Goal: Task Accomplishment & Management: Use online tool/utility

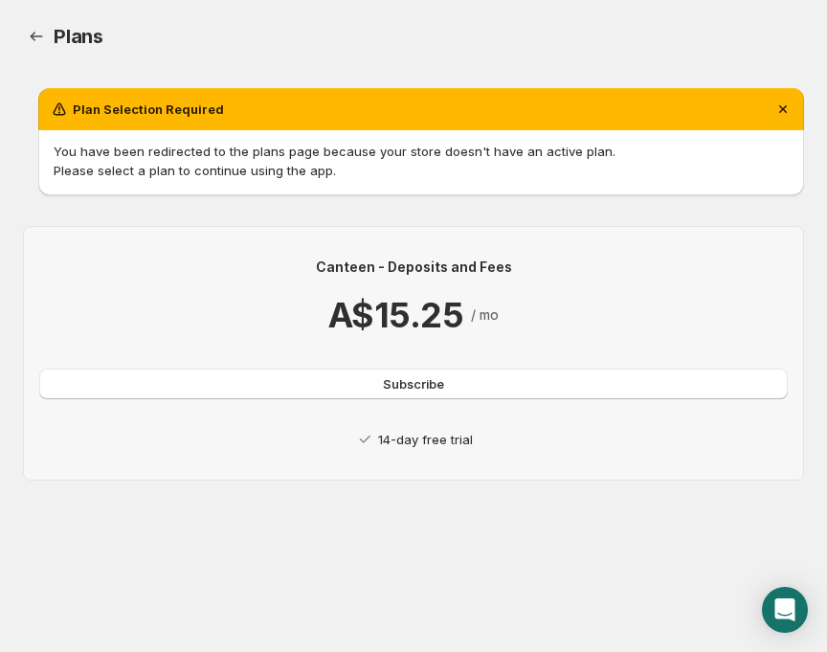
click at [424, 441] on p "14-day free trial" at bounding box center [425, 439] width 95 height 19
click at [418, 446] on p "14-day free trial" at bounding box center [425, 439] width 95 height 19
click at [426, 384] on span "Subscribe" at bounding box center [413, 383] width 61 height 19
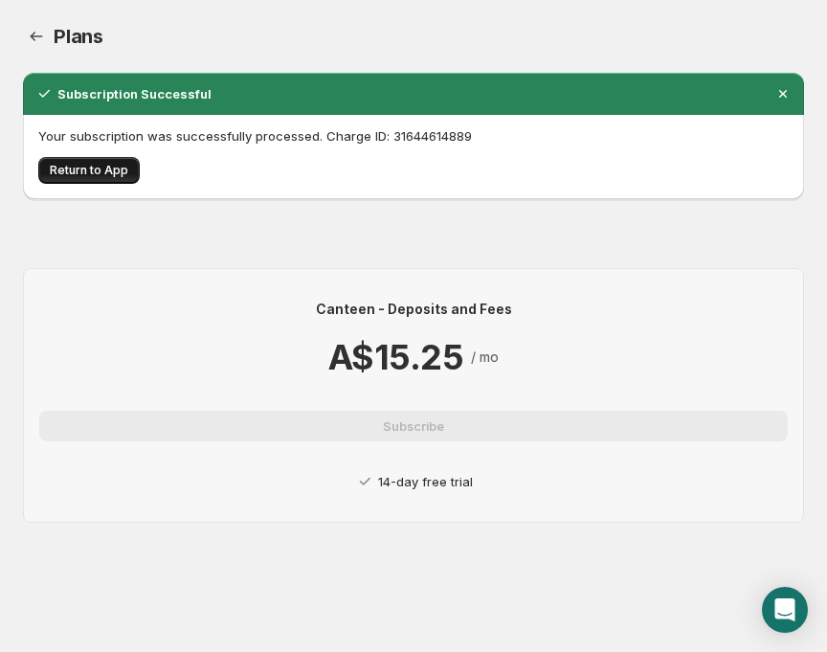
click at [89, 170] on span "Return to App" at bounding box center [89, 170] width 78 height 15
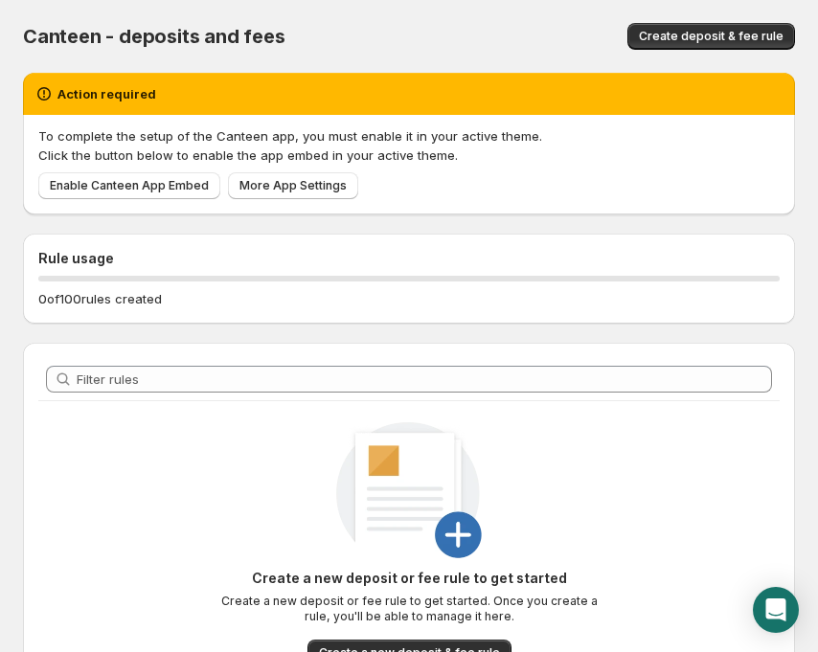
scroll to position [96, 0]
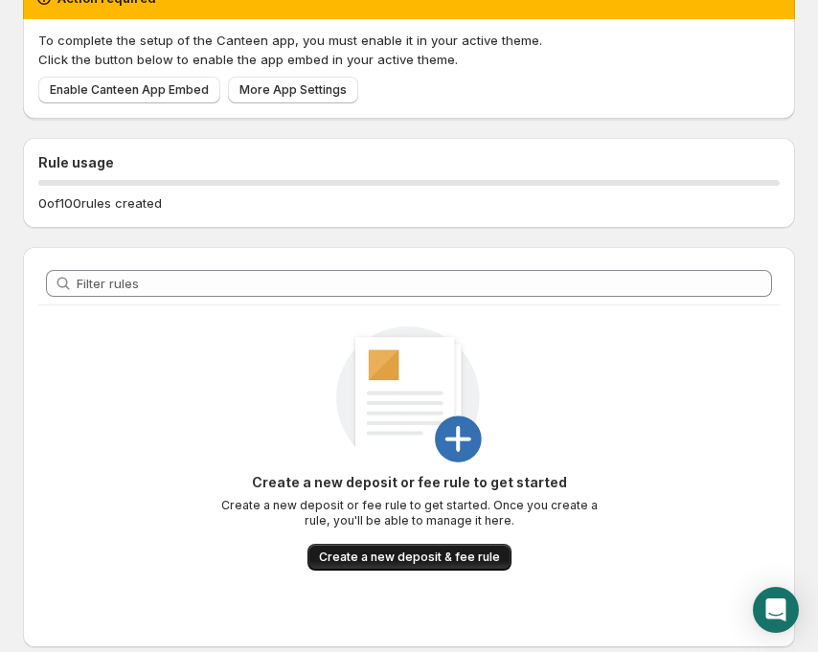
click at [452, 559] on span "Create a new deposit & fee rule" at bounding box center [409, 556] width 181 height 15
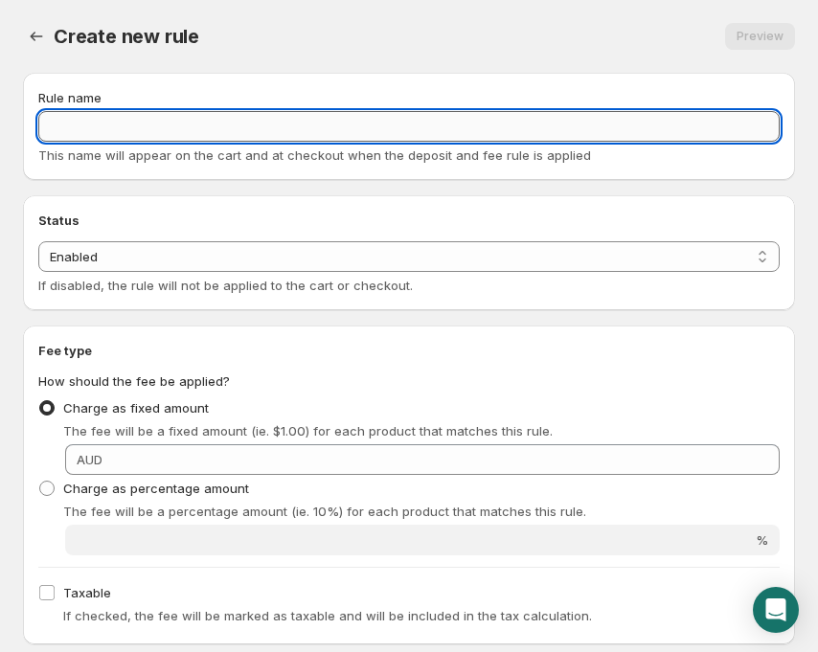
click at [67, 134] on input "Rule name" at bounding box center [408, 126] width 741 height 31
type input "C"
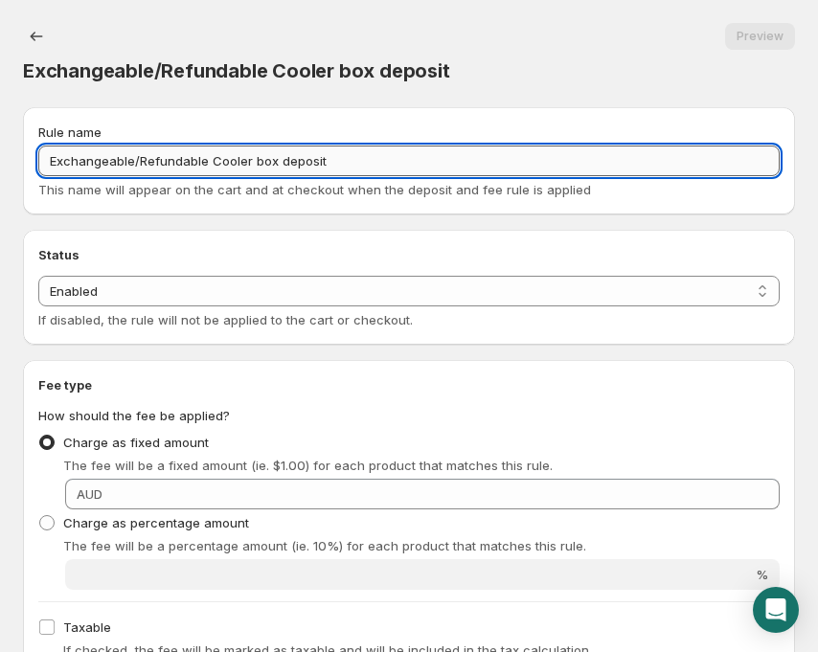
click at [256, 159] on input "Exchangeable/Refundable Cooler box deposit" at bounding box center [408, 161] width 741 height 31
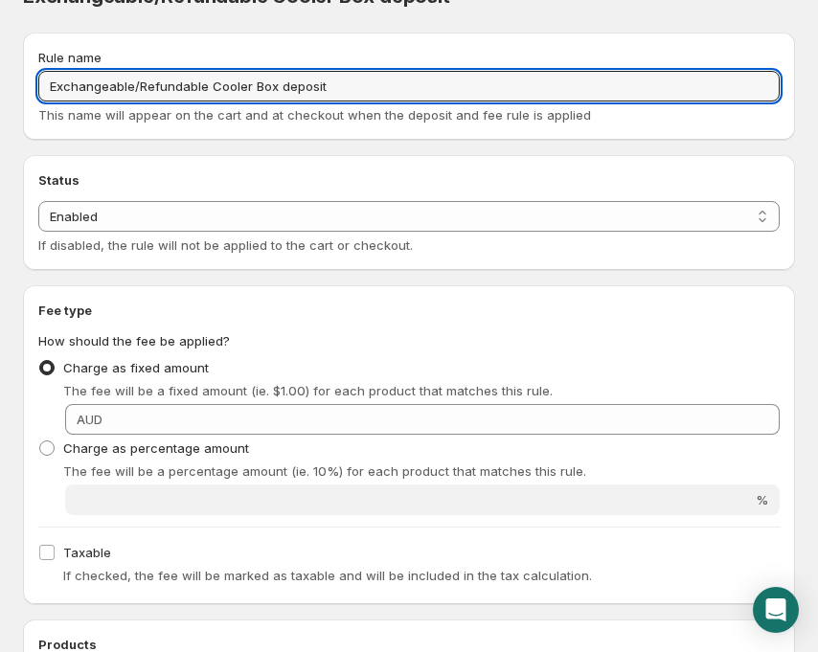
scroll to position [96, 0]
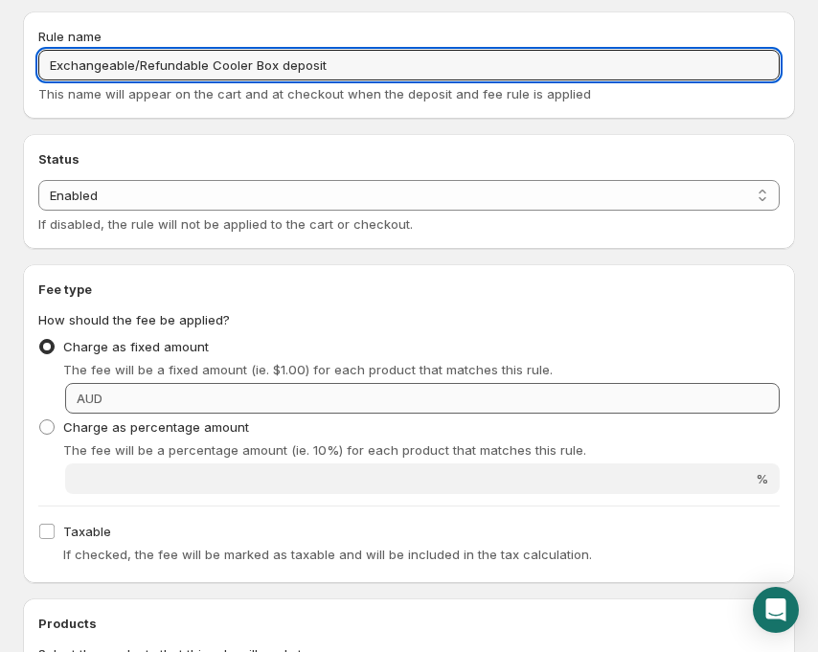
type input "Exchangeable/Refundable Cooler Box deposit"
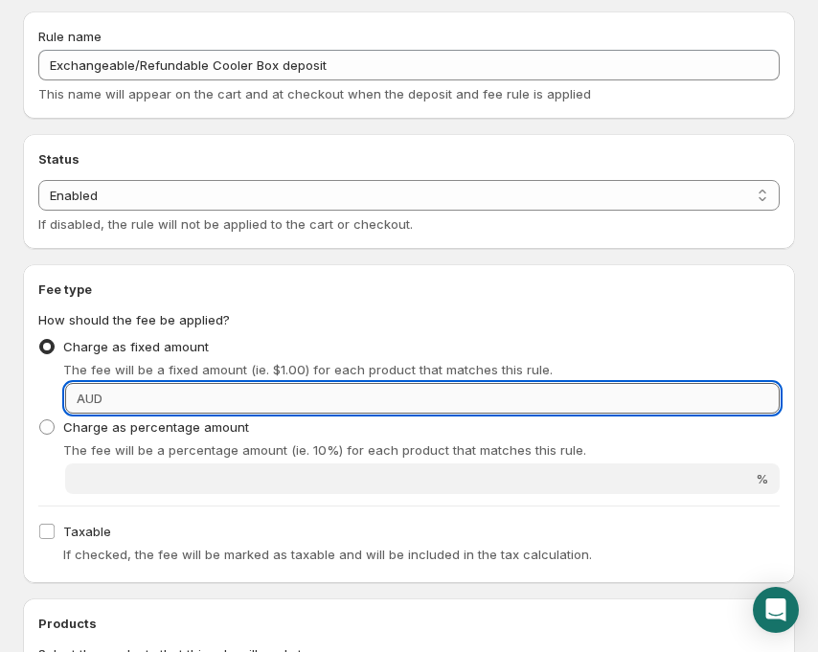
click at [122, 398] on input "Fixed amount" at bounding box center [443, 398] width 671 height 31
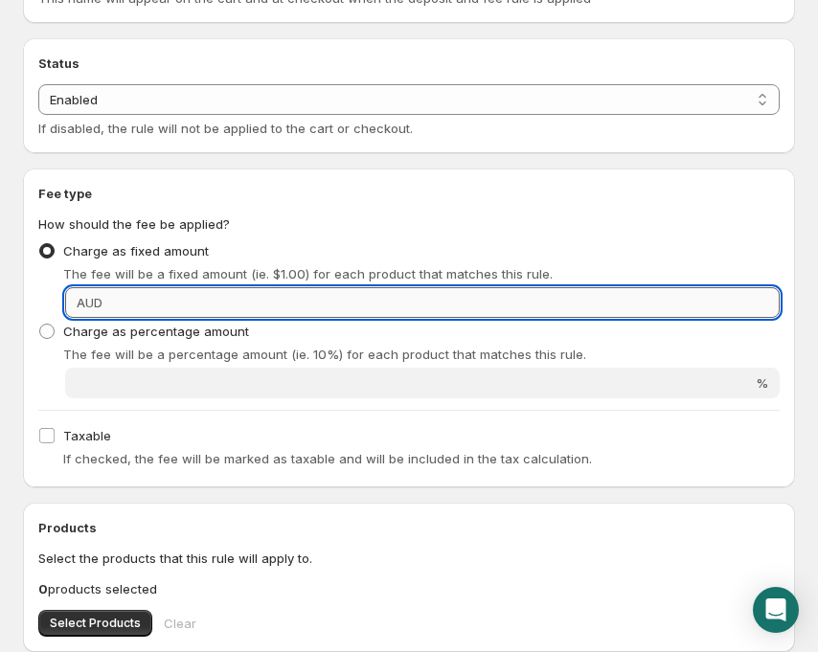
click at [129, 298] on input "Fixed amount" at bounding box center [443, 302] width 671 height 31
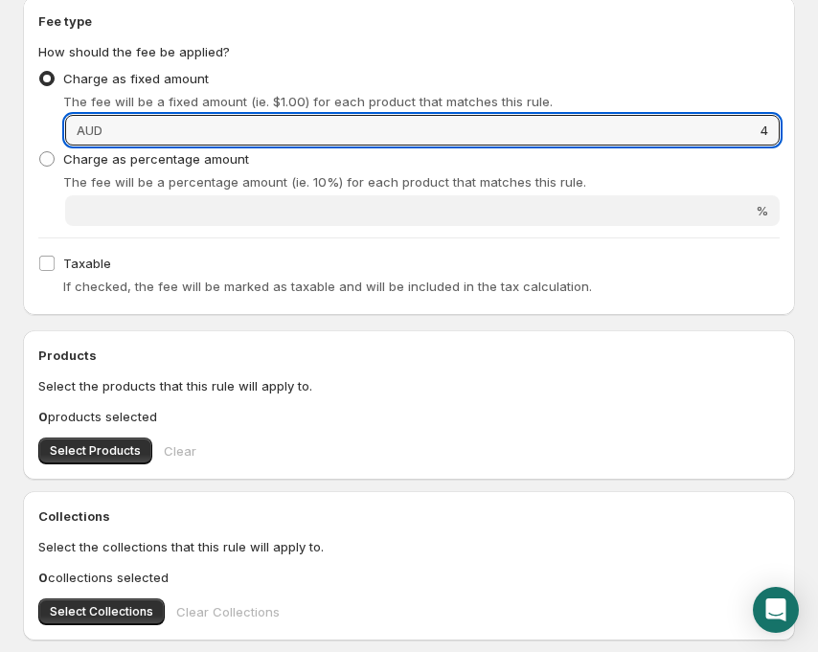
scroll to position [383, 0]
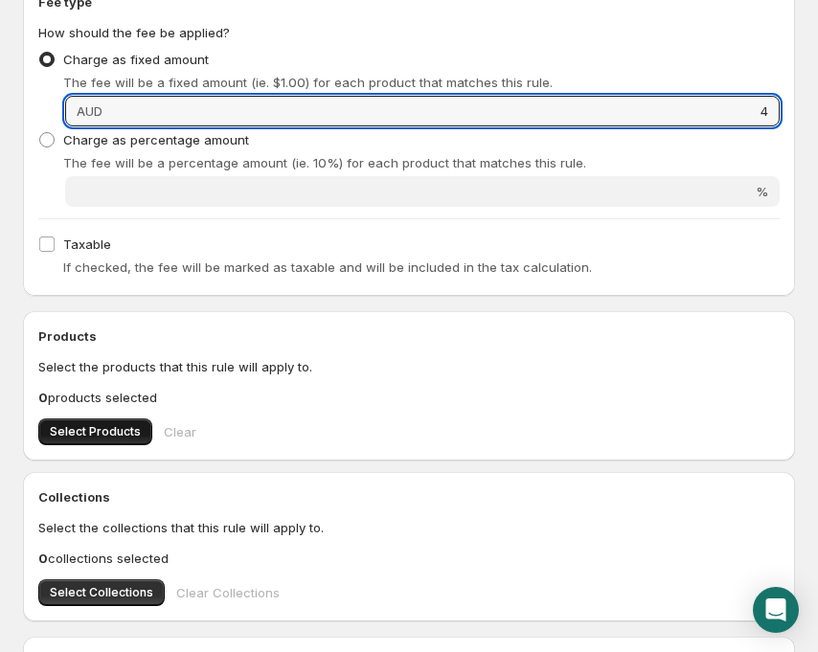
type input "4"
click at [88, 434] on span "Select Products" at bounding box center [95, 431] width 91 height 15
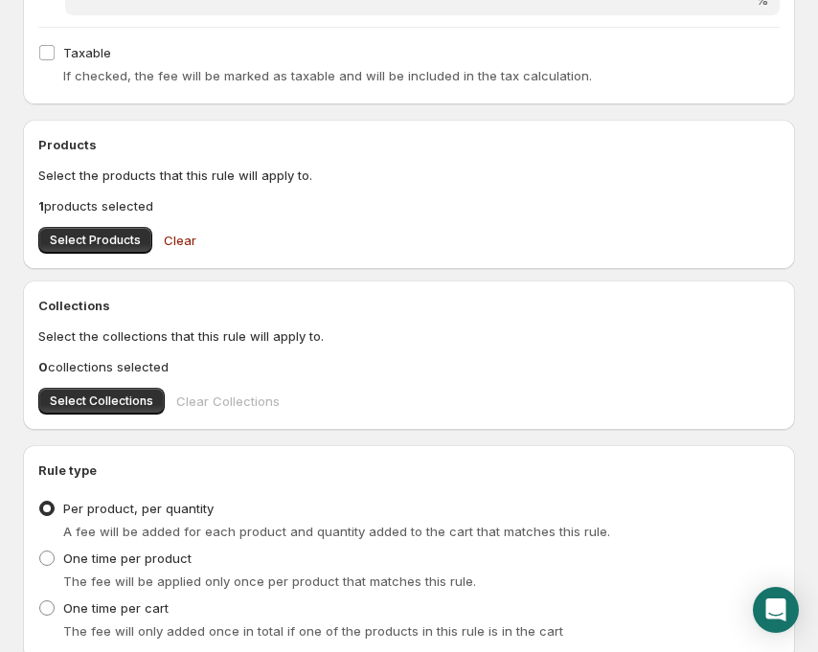
scroll to position [670, 0]
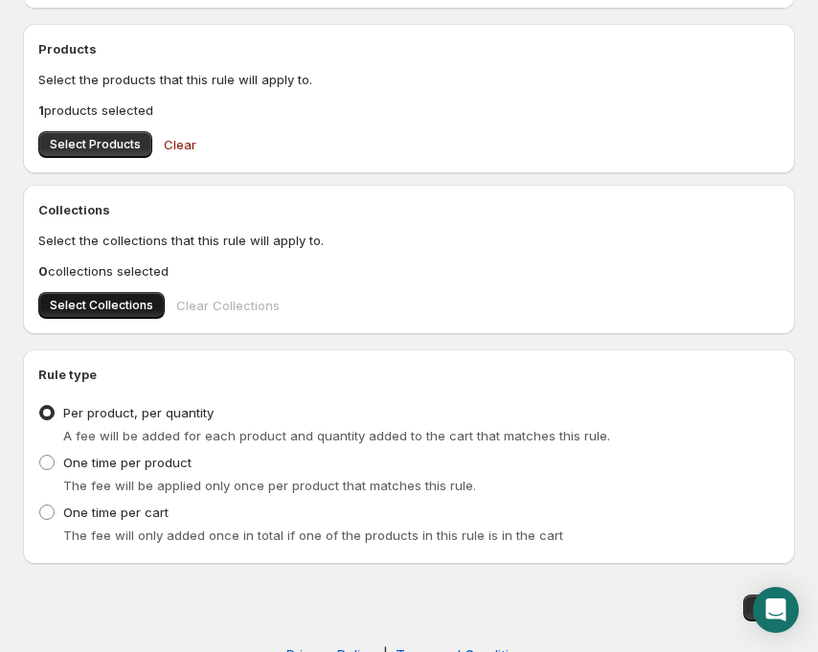
click at [119, 301] on span "Select Collections" at bounding box center [101, 305] width 103 height 15
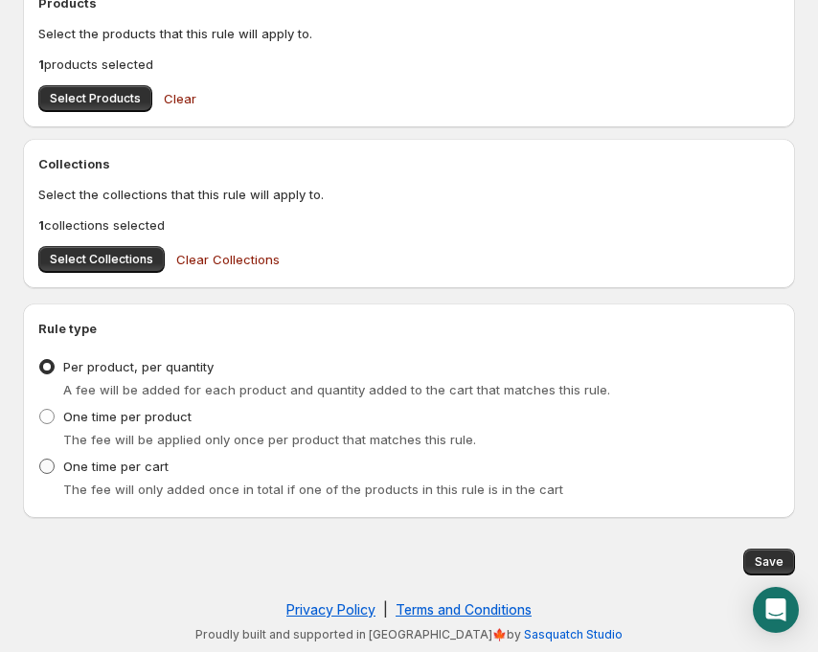
click at [51, 464] on span at bounding box center [46, 466] width 15 height 15
click at [40, 459] on input "One time per cart" at bounding box center [39, 459] width 1 height 1
radio input "true"
click at [768, 559] on span "Save" at bounding box center [768, 561] width 29 height 15
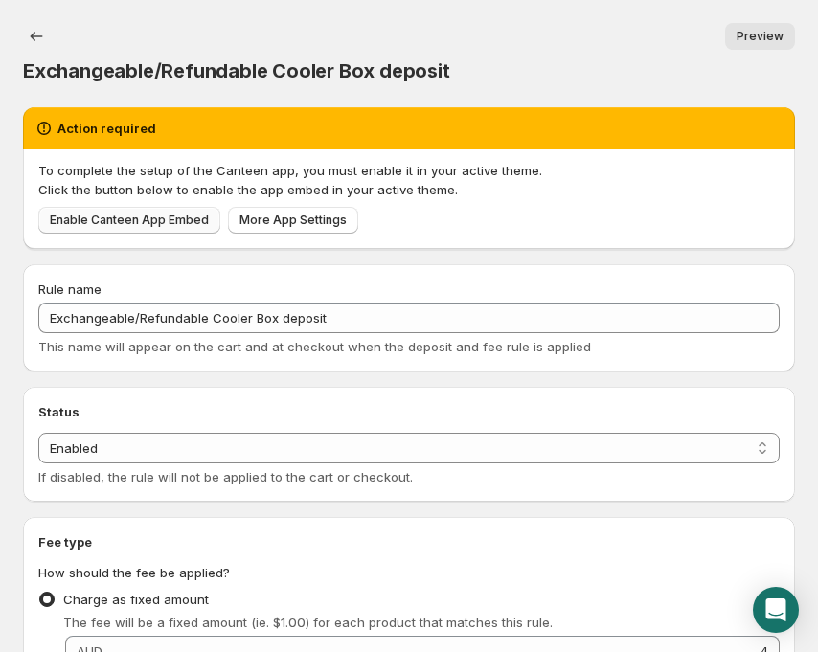
click at [139, 214] on span "Enable Canteen App Embed" at bounding box center [129, 220] width 159 height 15
